Goal: Obtain resource: Download file/media

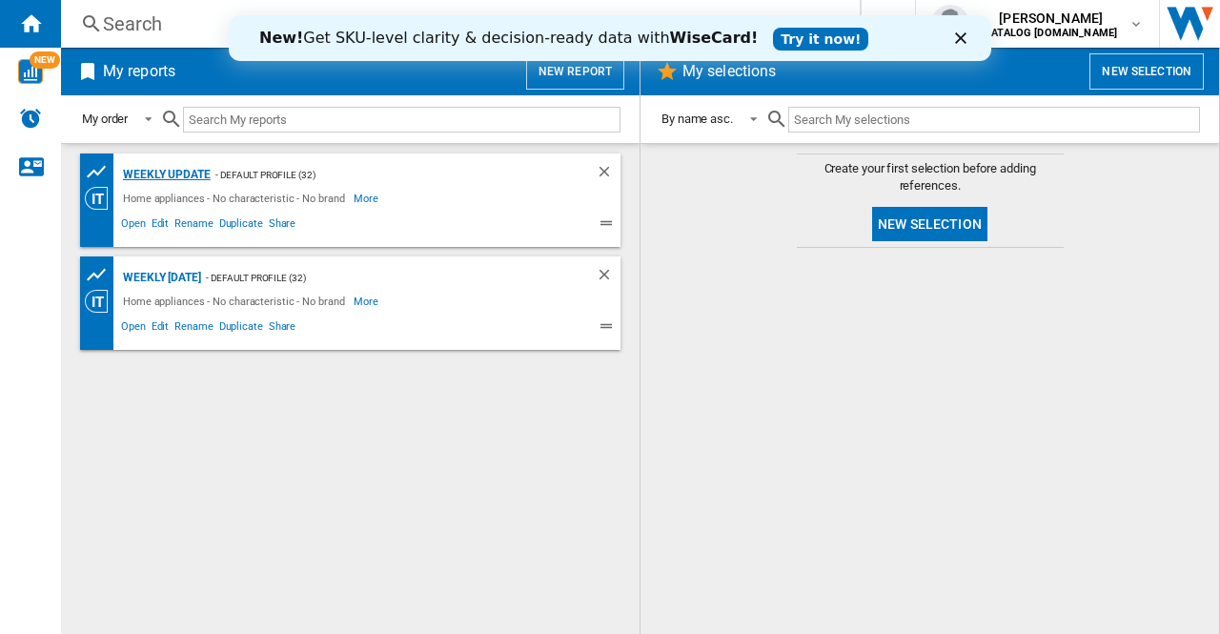
click at [194, 171] on div "Weekly update" at bounding box center [164, 175] width 92 height 24
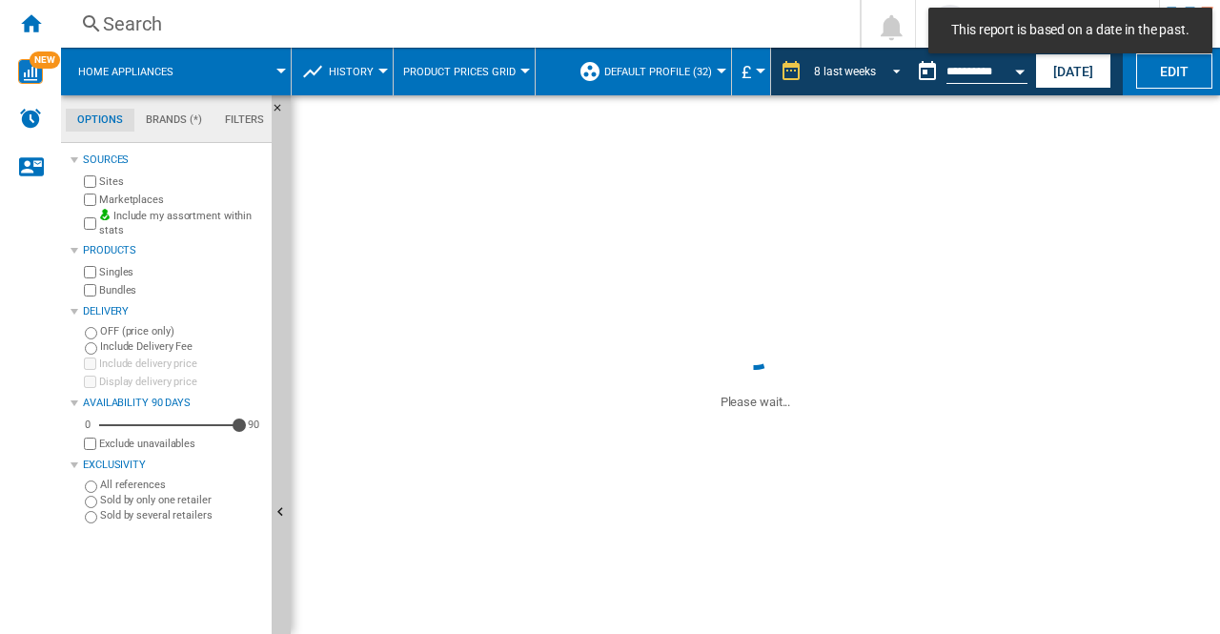
click at [891, 68] on span "REPORTS.WIZARD.STEPS.REPORT.STEPS.REPORT_OPTIONS.PERIOD: 8 last weeks" at bounding box center [891, 69] width 23 height 17
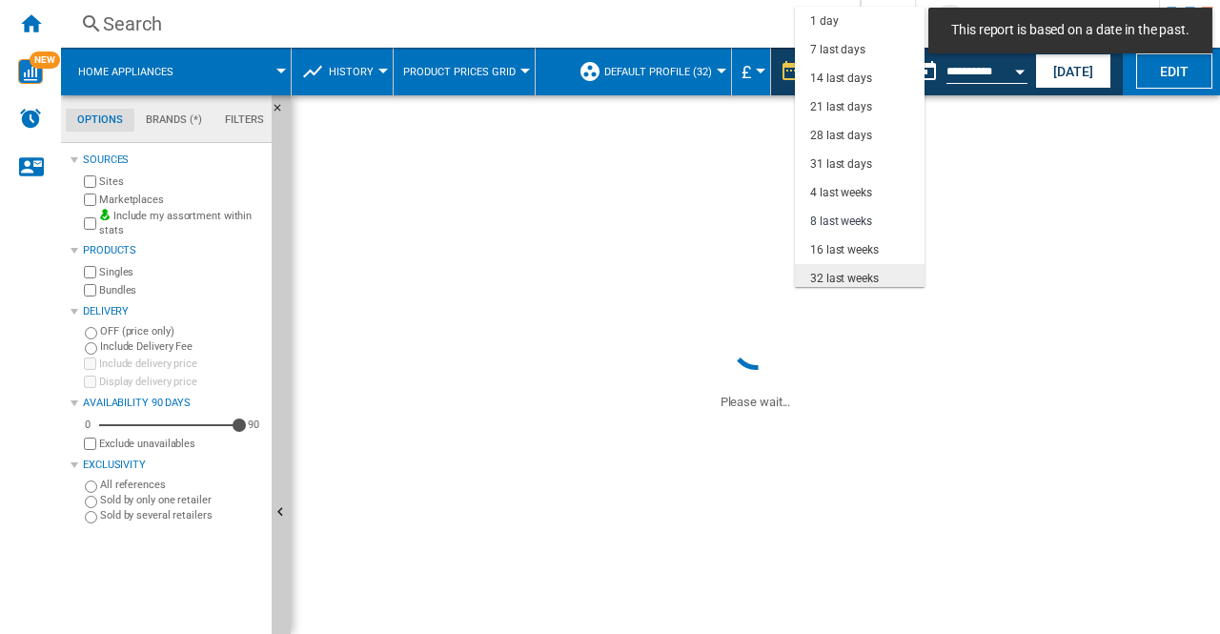
scroll to position [120, 0]
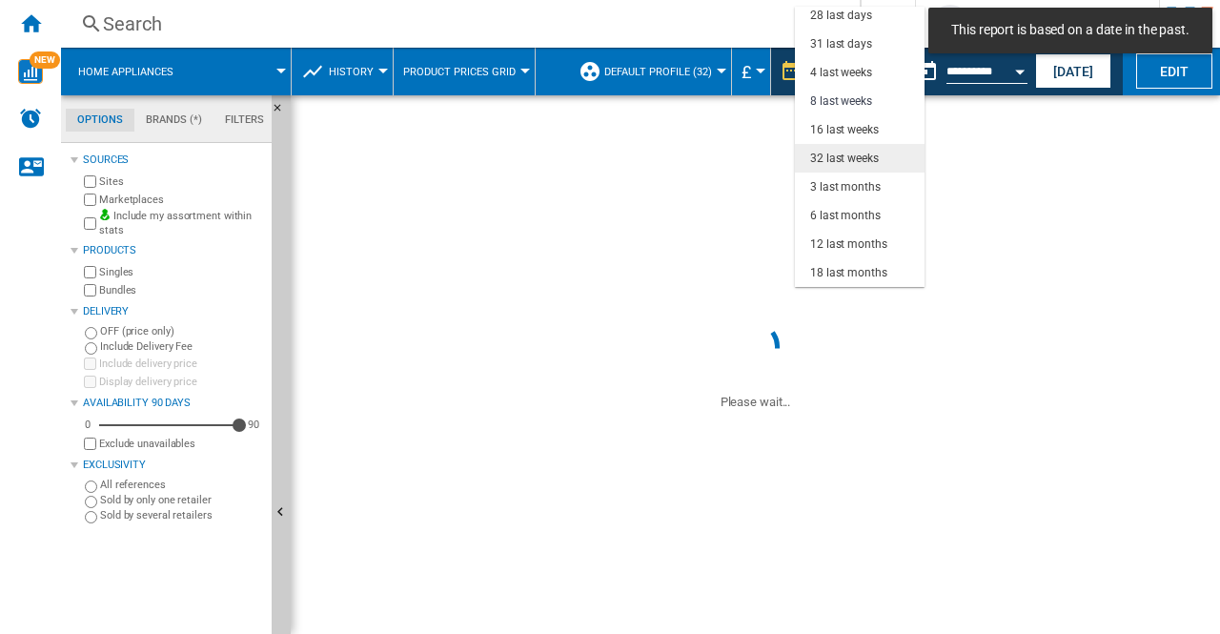
click at [820, 151] on div "32 last weeks" at bounding box center [844, 159] width 69 height 16
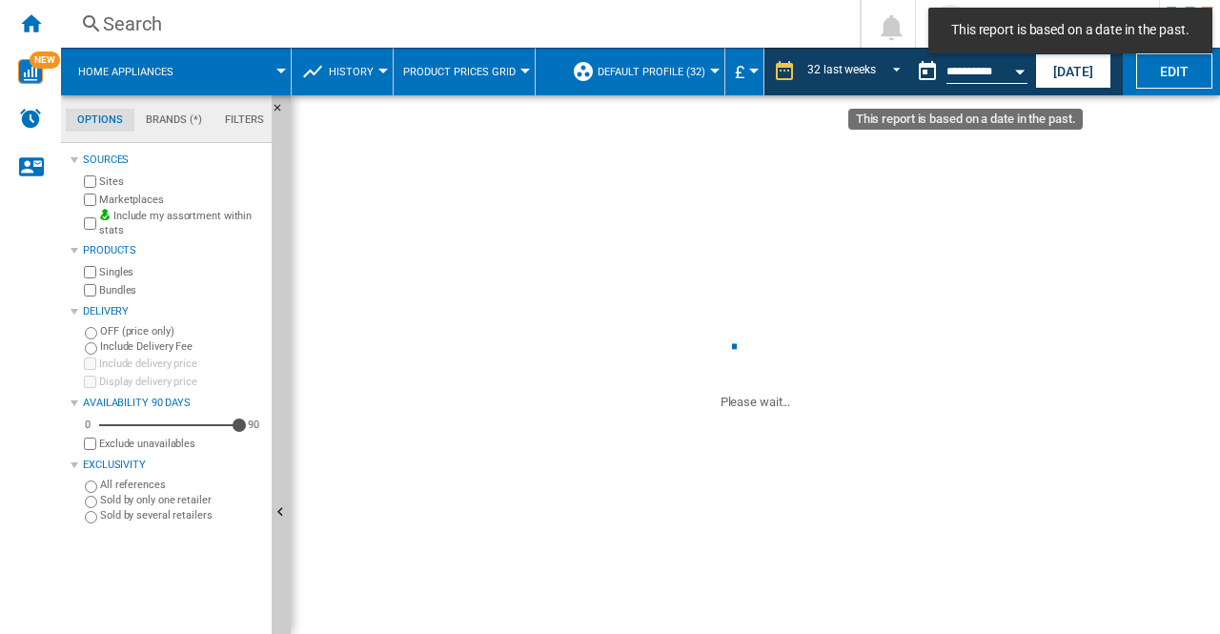
click at [1020, 73] on button "Open calendar" at bounding box center [1020, 68] width 34 height 34
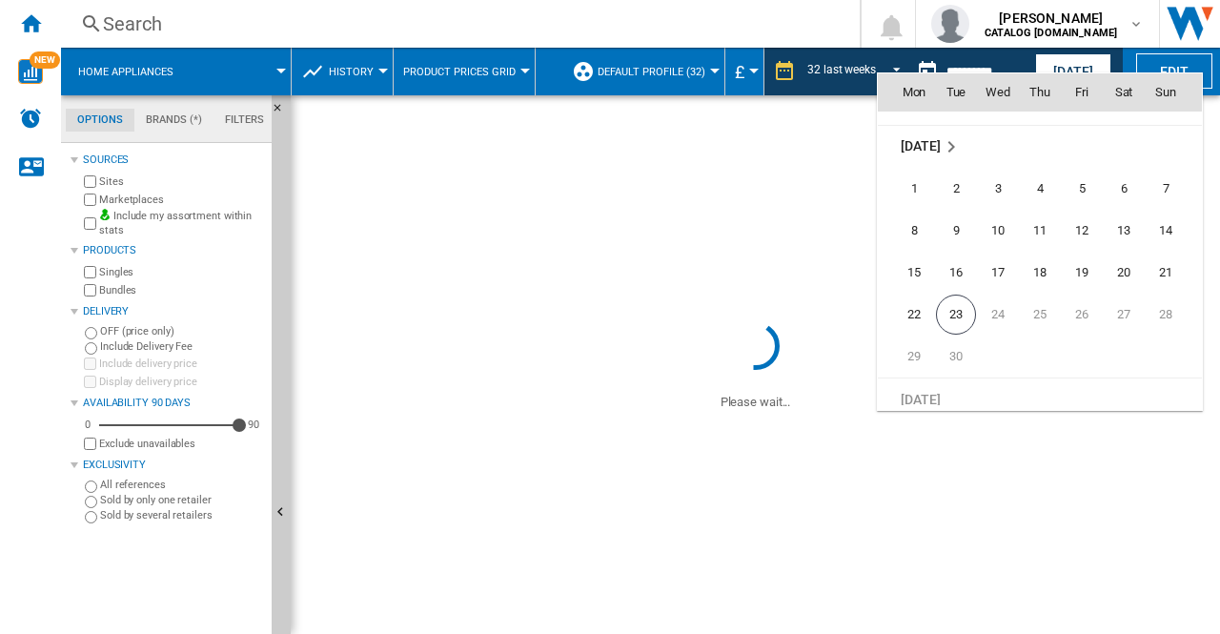
scroll to position [9094, 0]
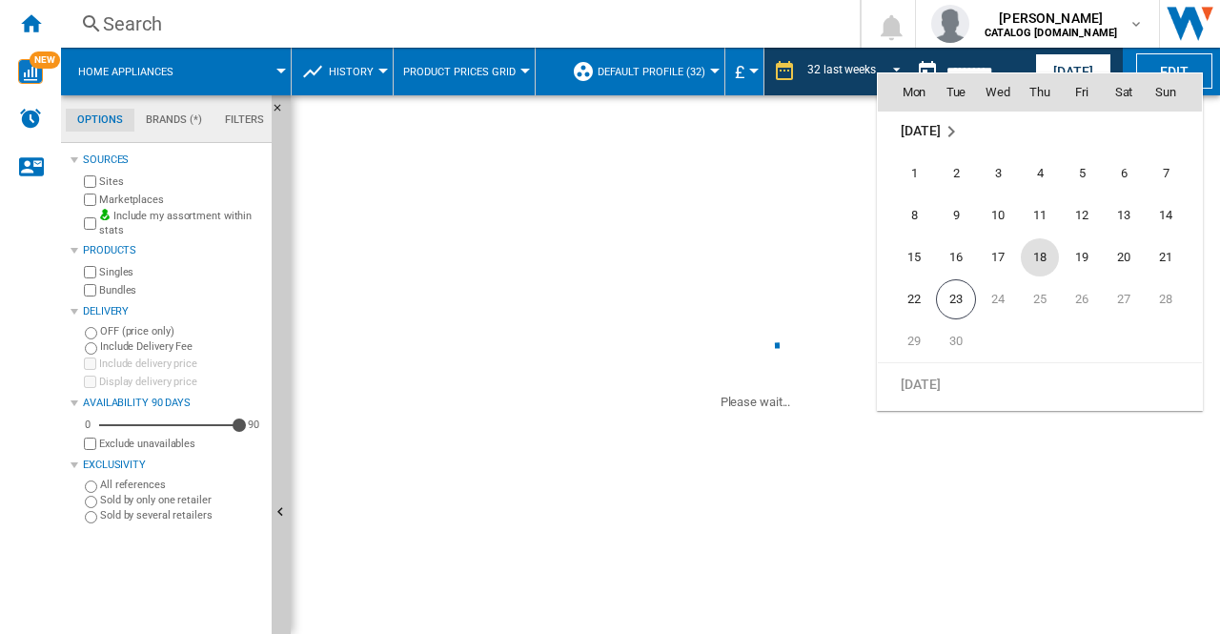
click at [1055, 254] on span "18" at bounding box center [1040, 257] width 38 height 38
type input "**********"
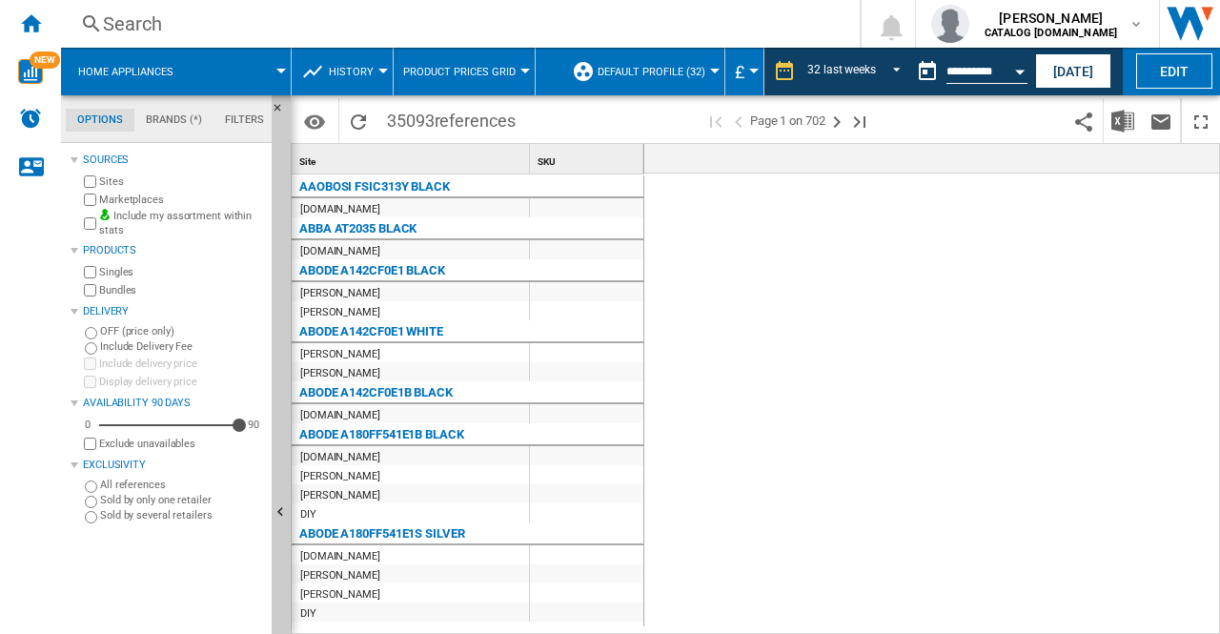
scroll to position [0, 4150]
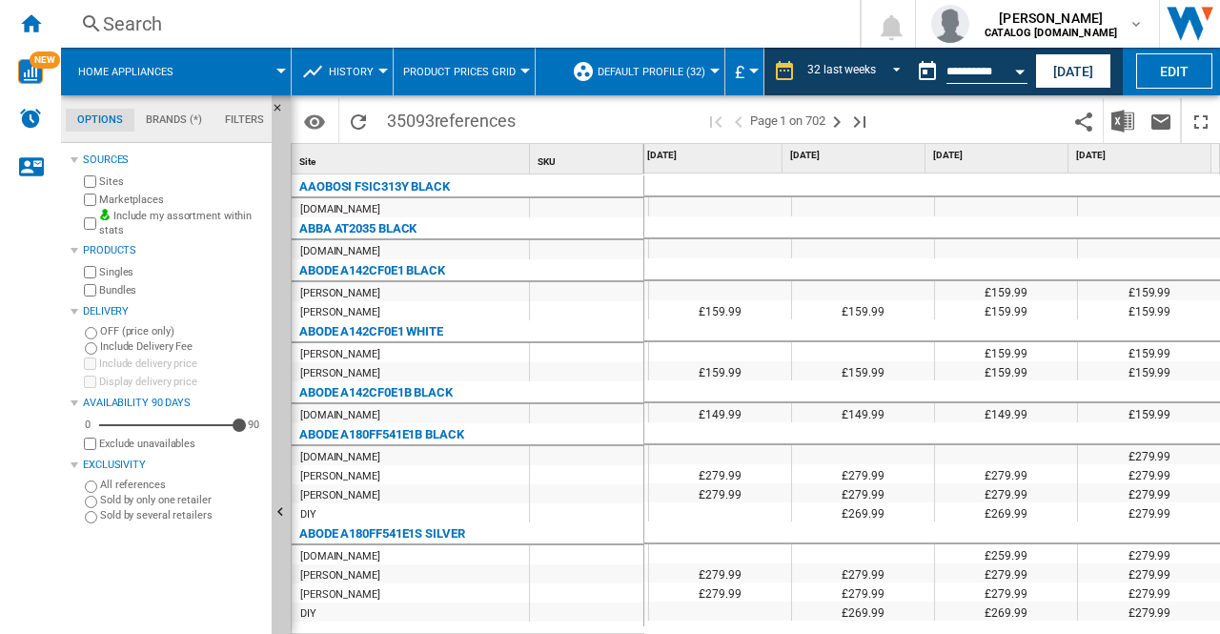
click at [743, 174] on div at bounding box center [720, 185] width 143 height 23
click at [1021, 61] on button "Open calendar" at bounding box center [1020, 68] width 34 height 34
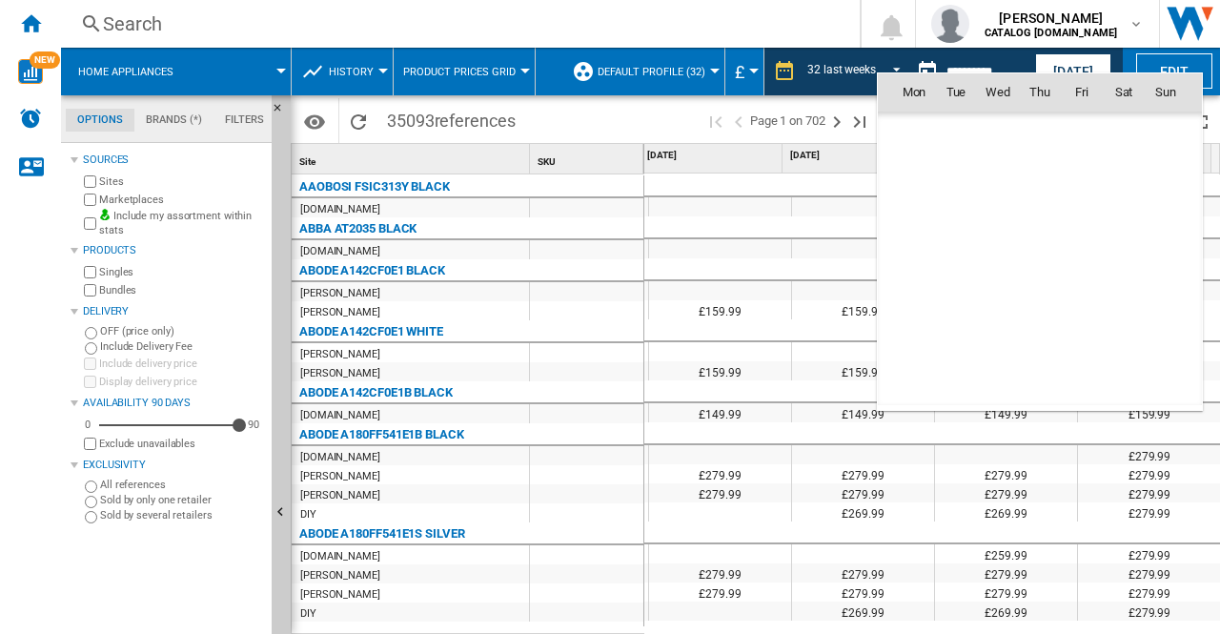
scroll to position [9092, 0]
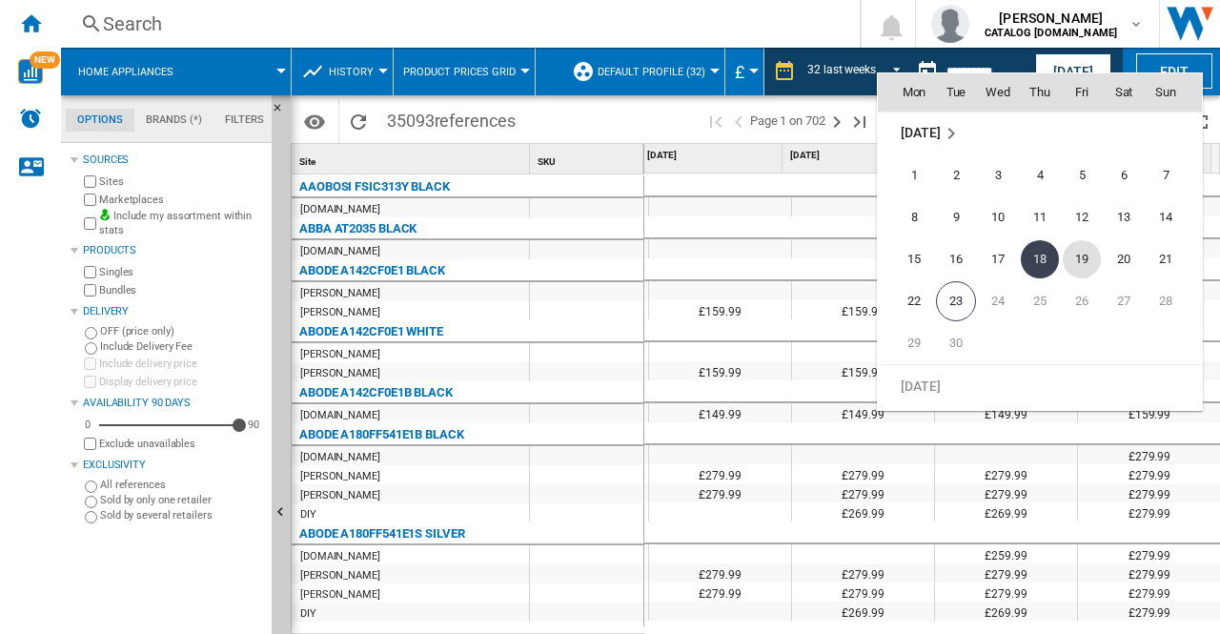
click at [1073, 245] on span "19" at bounding box center [1082, 259] width 38 height 38
type input "**********"
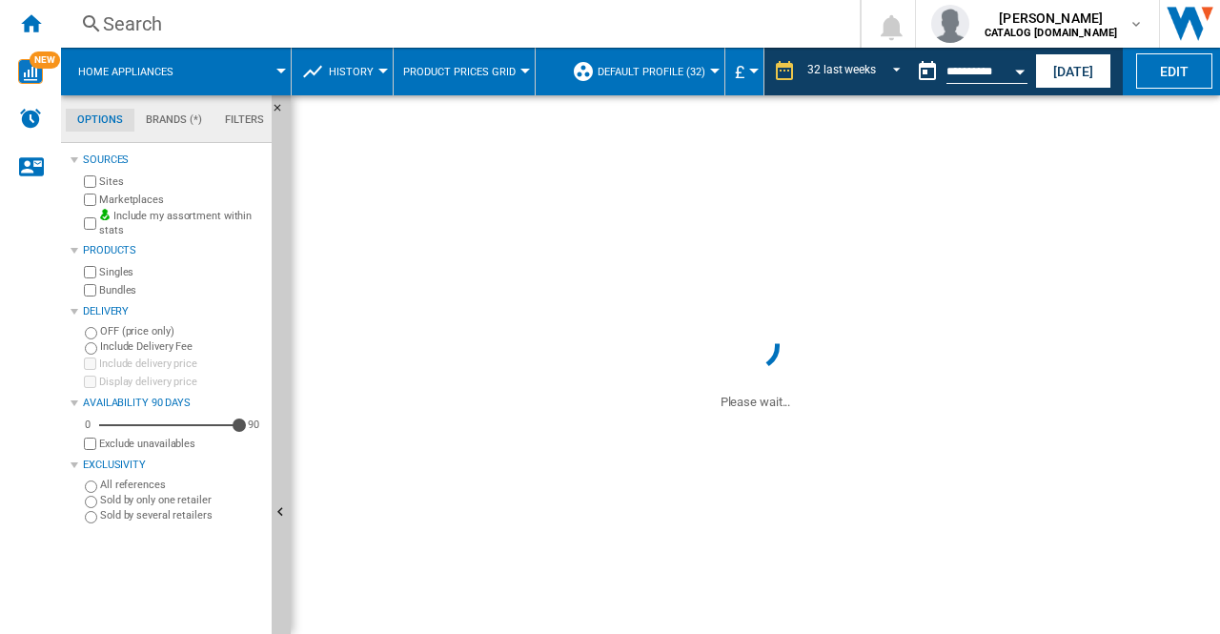
click at [375, 630] on span at bounding box center [755, 523] width 929 height 222
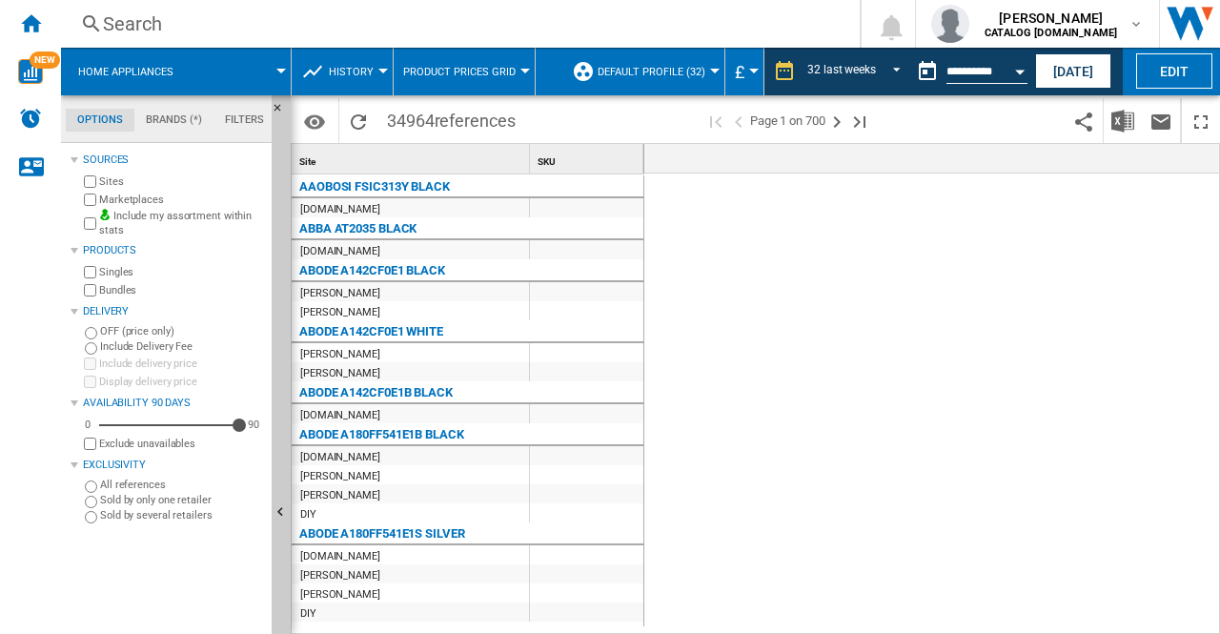
scroll to position [0, 4008]
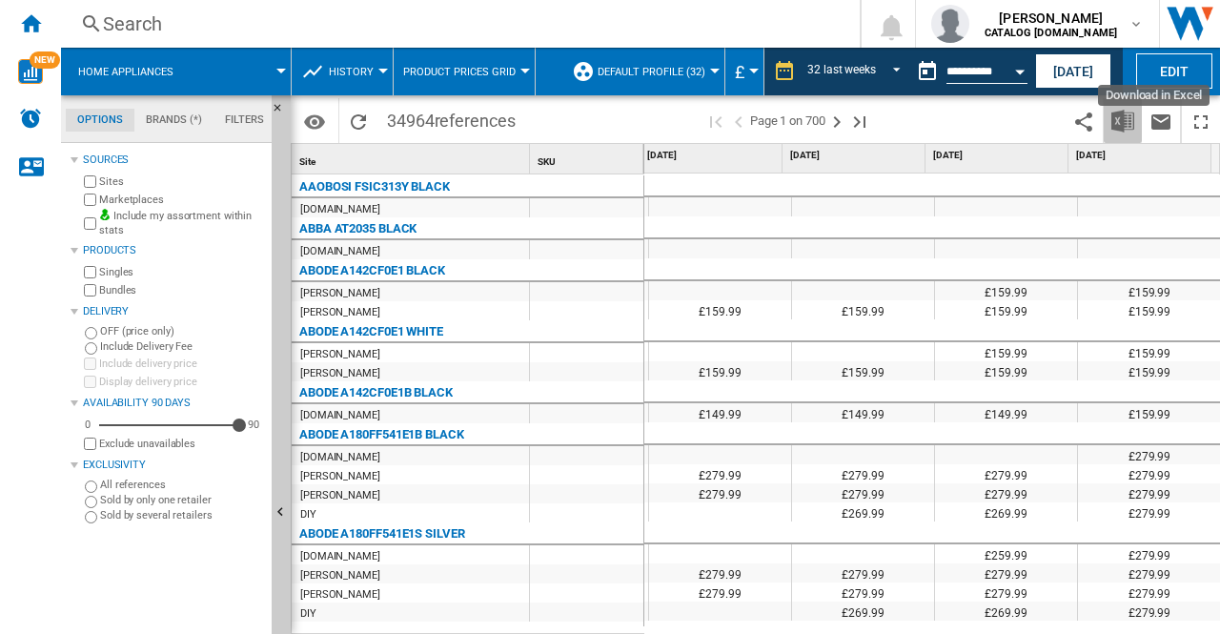
click at [1125, 130] on img "Download in Excel" at bounding box center [1122, 121] width 23 height 23
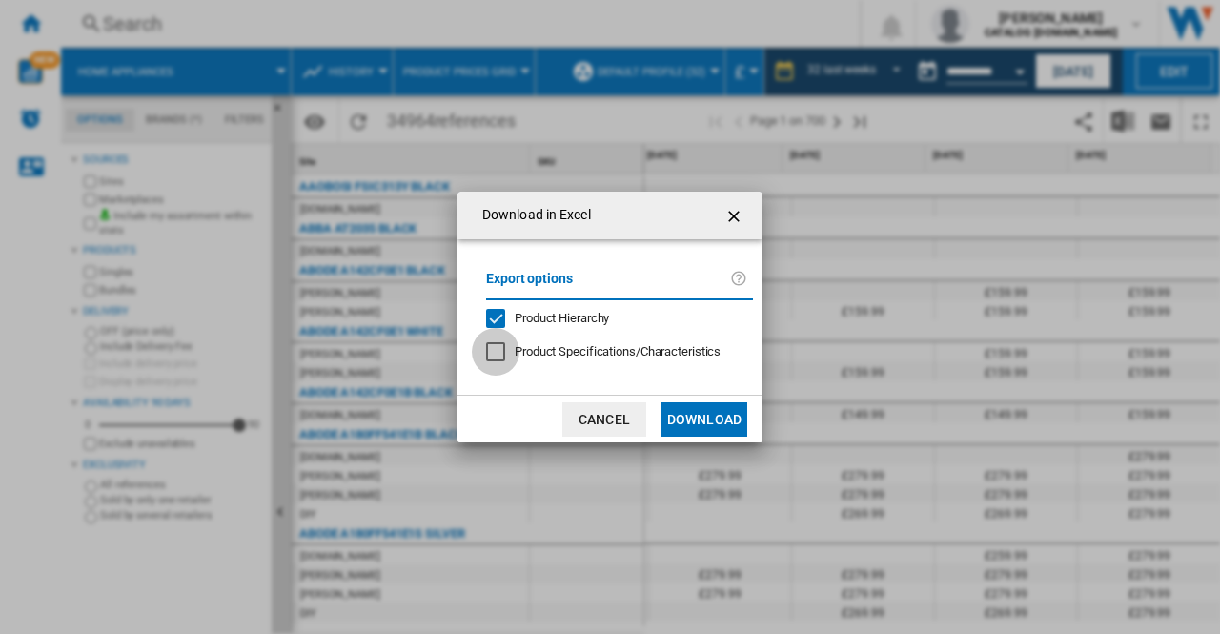
click at [498, 346] on div at bounding box center [495, 351] width 19 height 19
click at [701, 418] on button "Download" at bounding box center [704, 419] width 86 height 34
